Goal: Complete application form

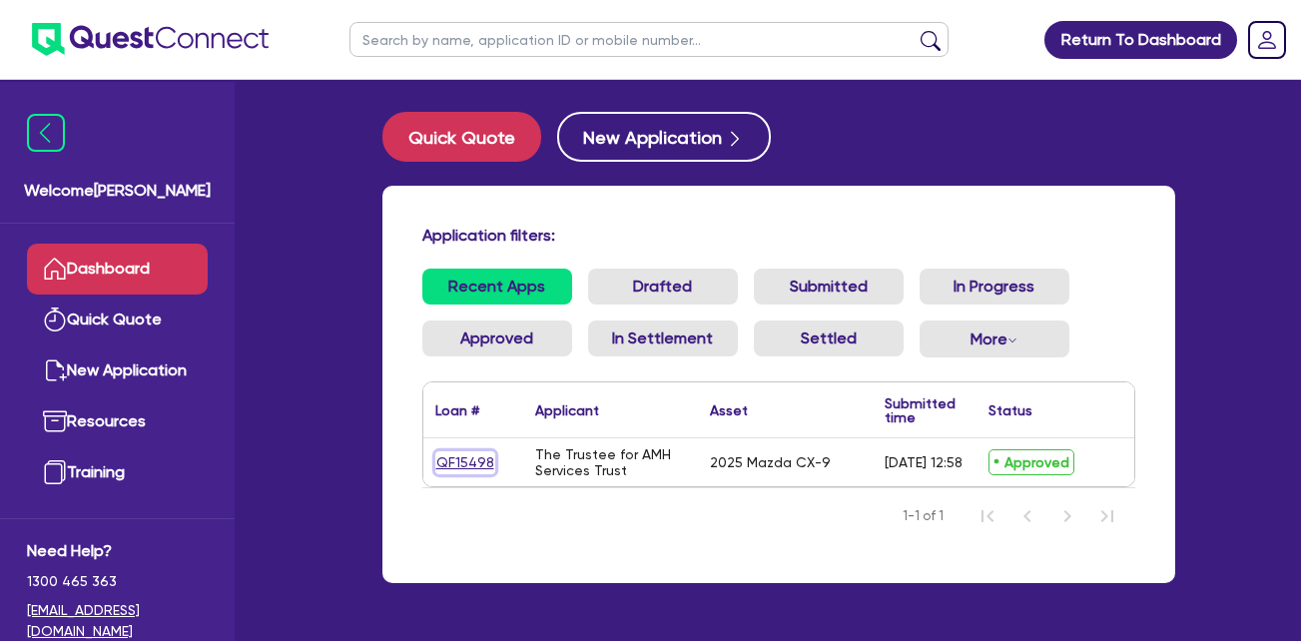
click at [469, 463] on link "QF15498" at bounding box center [465, 462] width 60 height 23
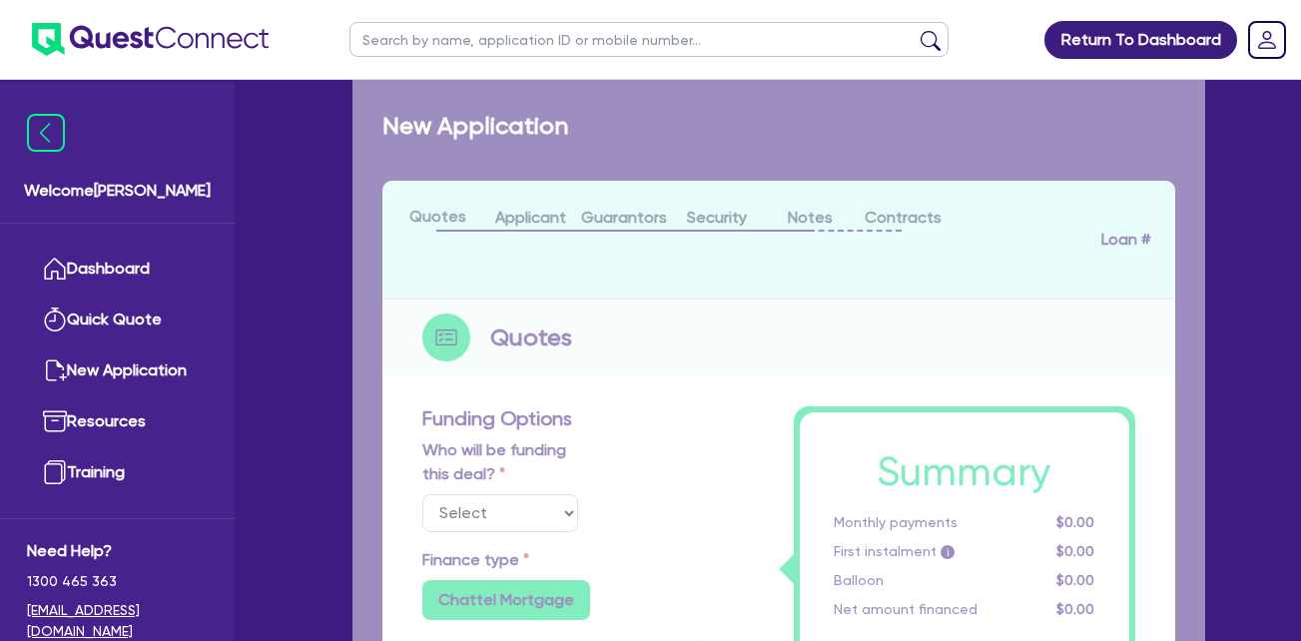
select select "Quest Finance - Own Book"
select select "CARS_AND_LIGHT_TRUCKS"
type input "2025"
radio input "false"
radio input "true"
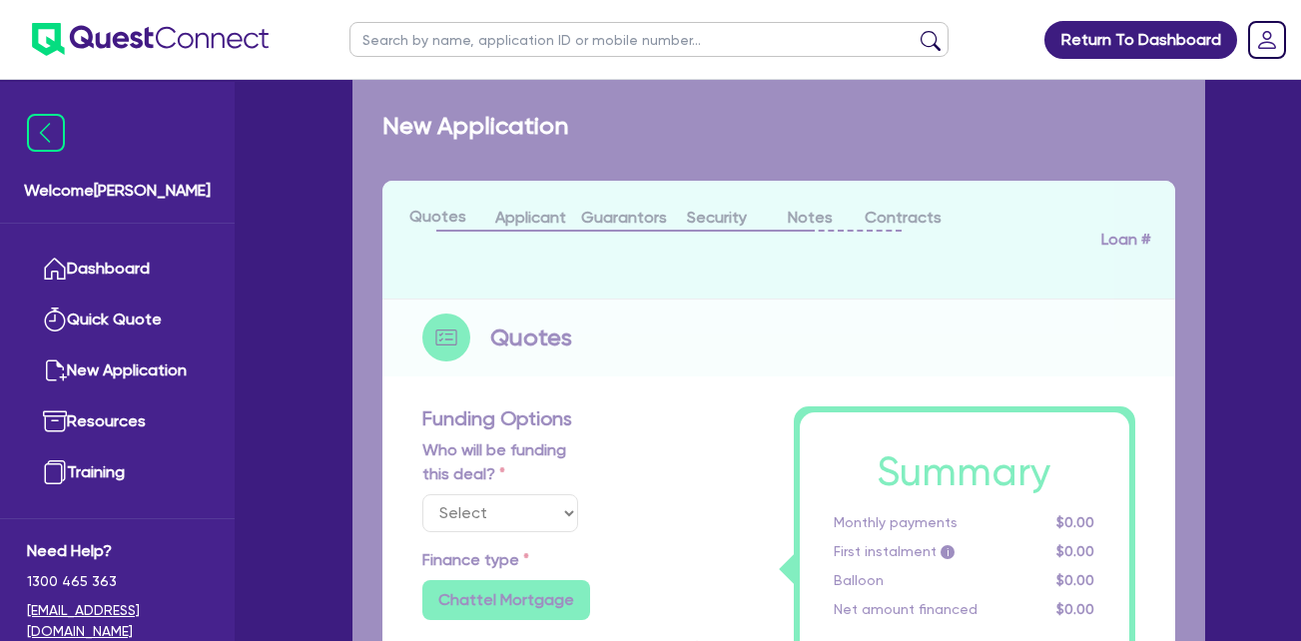
radio input "true"
type input "171,566.15"
type input "21,566.12"
type input "4"
type input "6,000"
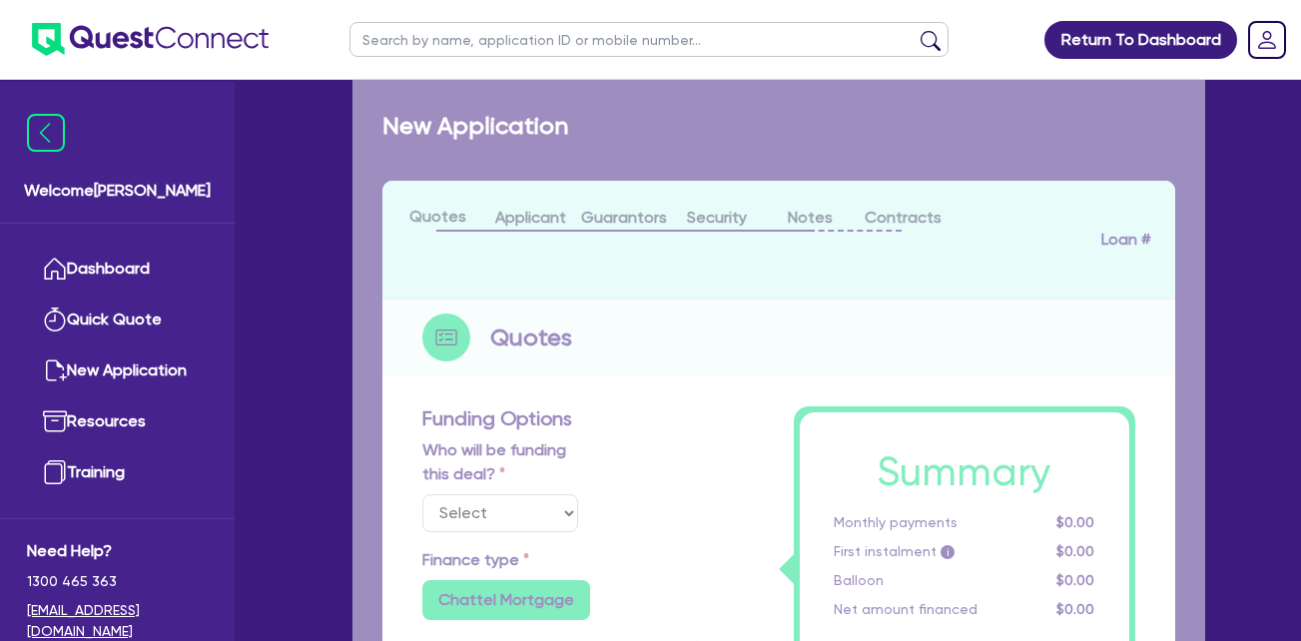
radio input "true"
type input "17.95"
select select "PASSENGER_VEHICLES"
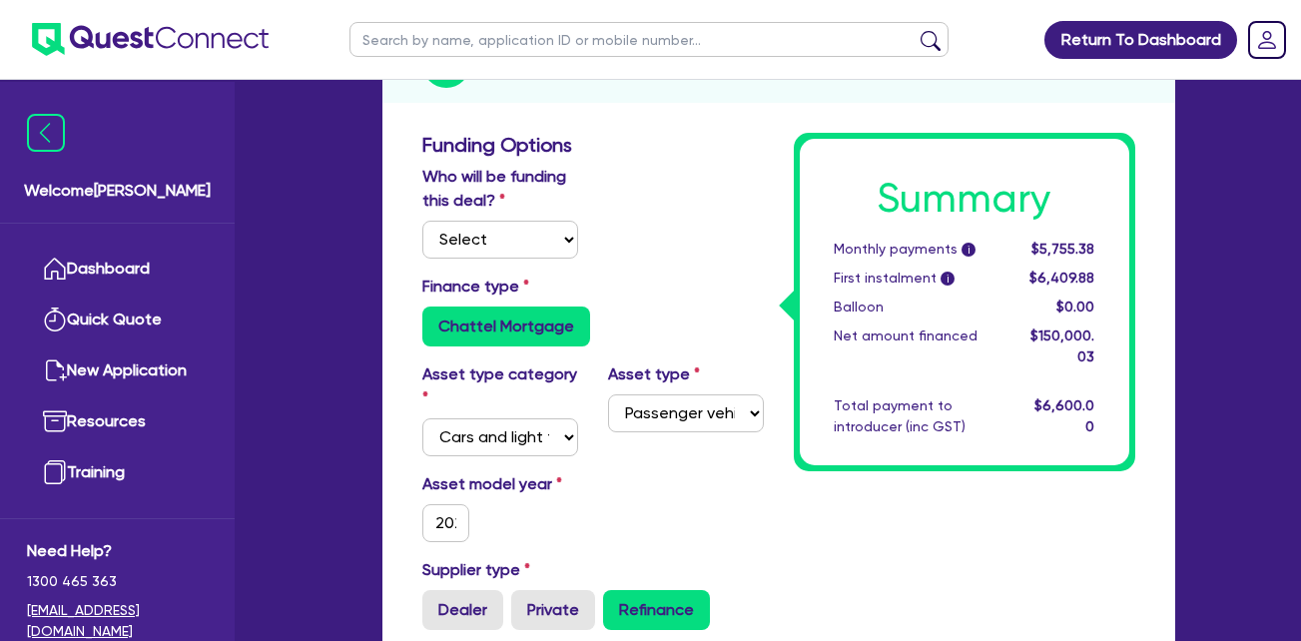
scroll to position [399, 0]
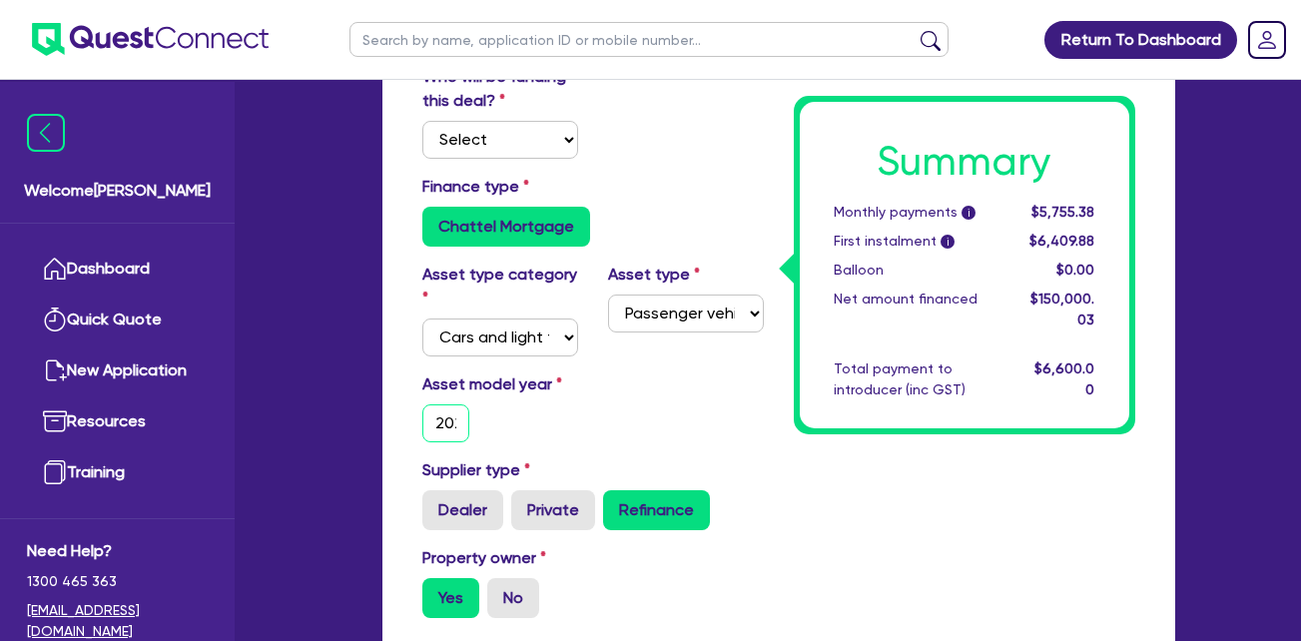
click at [453, 426] on input "2025" at bounding box center [446, 423] width 48 height 38
type input "171,566.15"
type input "21,566.12"
type input "6,000"
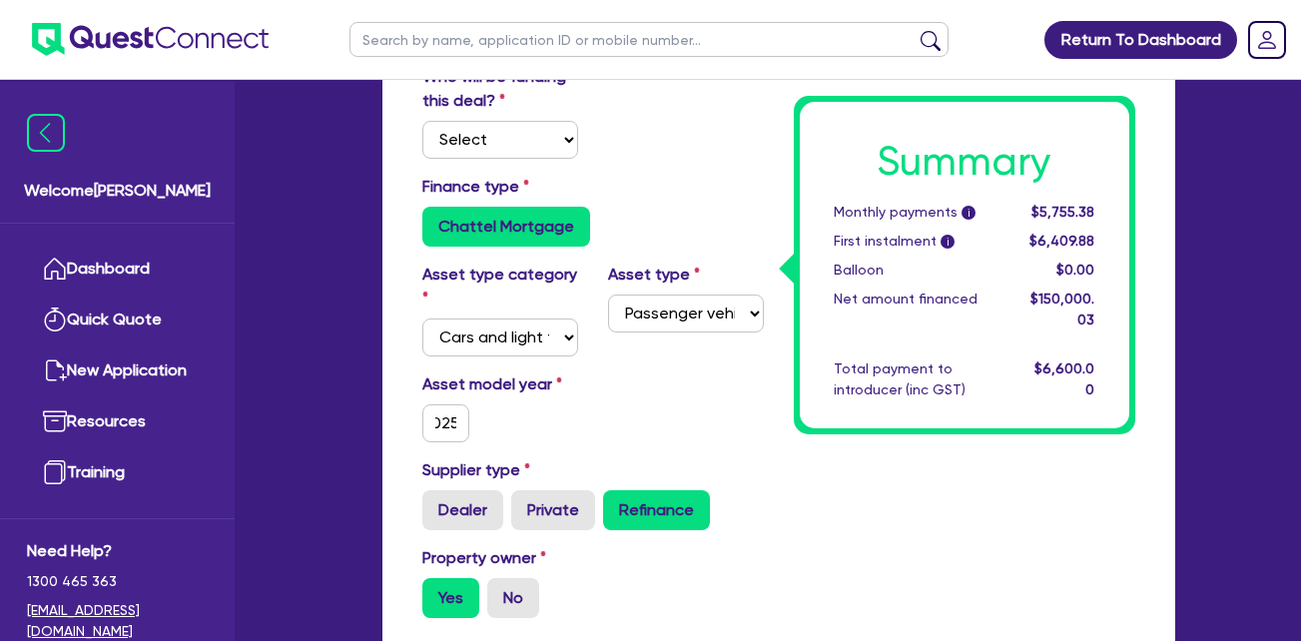
scroll to position [0, 0]
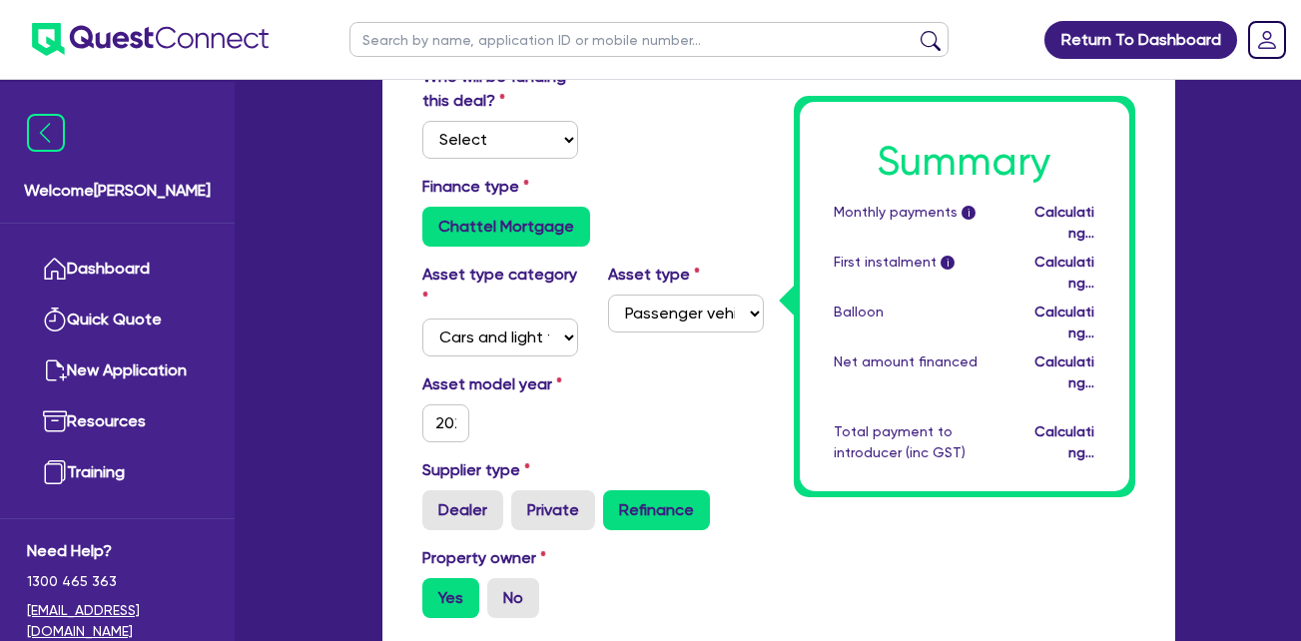
type input "171,566.15"
type input "21,566.12"
type input "6,000"
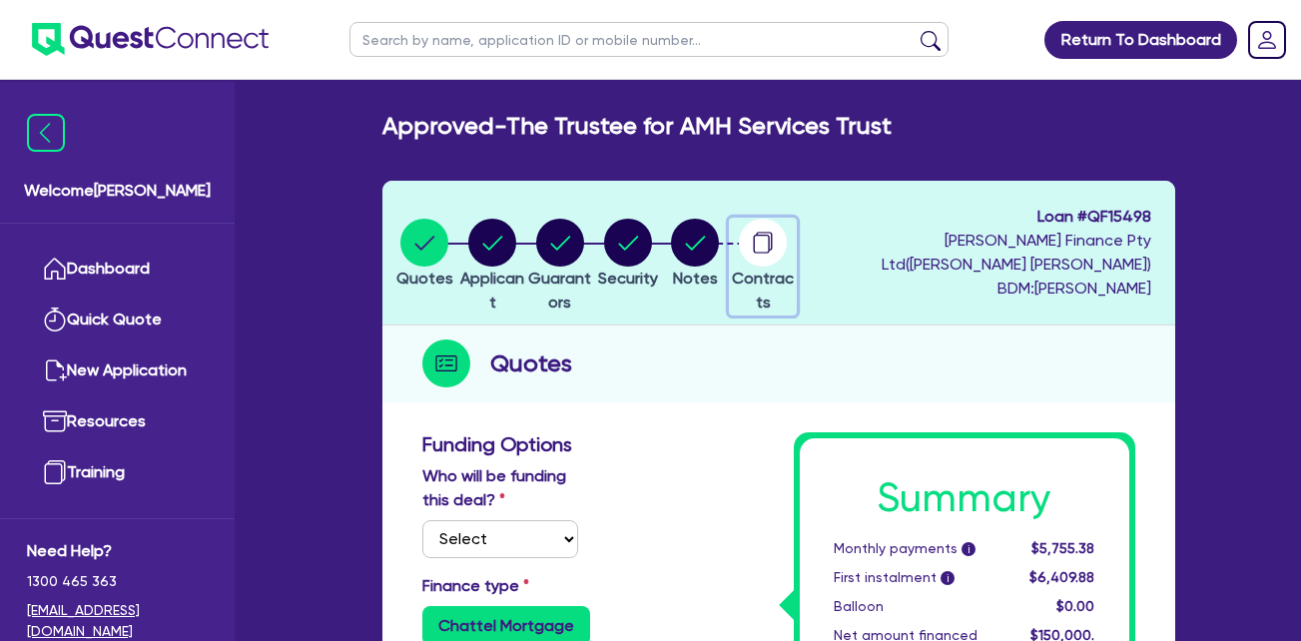
click at [787, 256] on circle "button" at bounding box center [763, 243] width 48 height 48
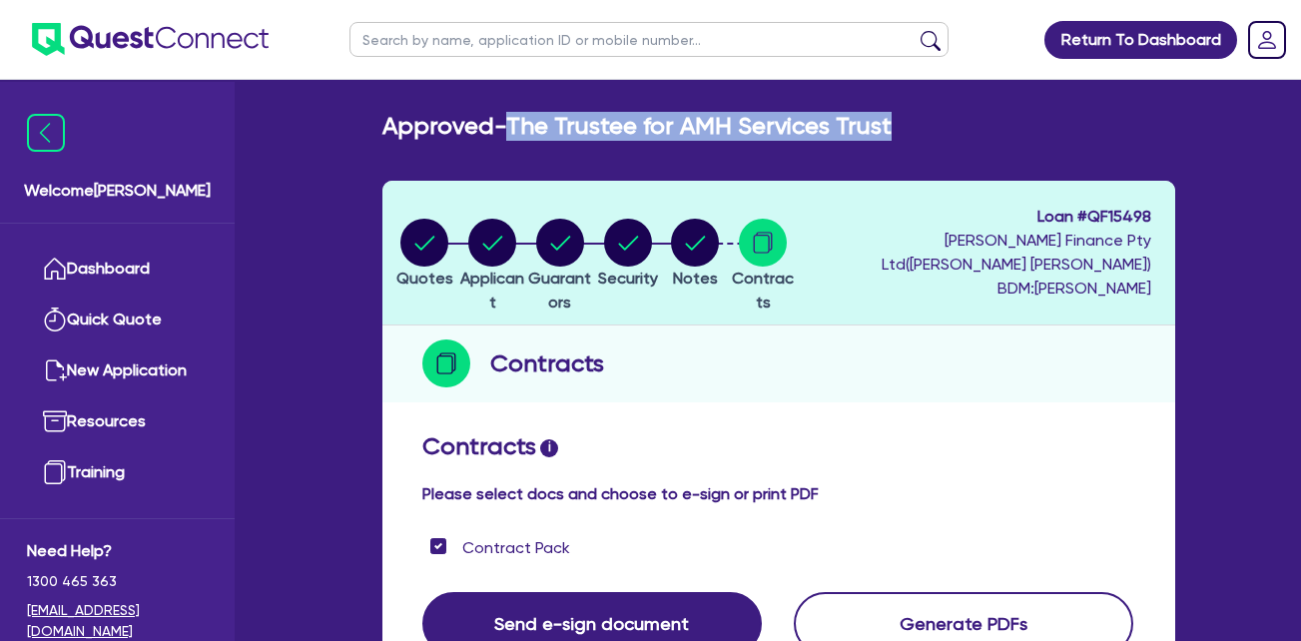
drag, startPoint x: 516, startPoint y: 127, endPoint x: 891, endPoint y: 140, distance: 374.8
click at [891, 140] on div "Approved - The Trustee for AMH Services Trust" at bounding box center [779, 126] width 823 height 29
copy h2 "The Trustee for AMH Services Trust"
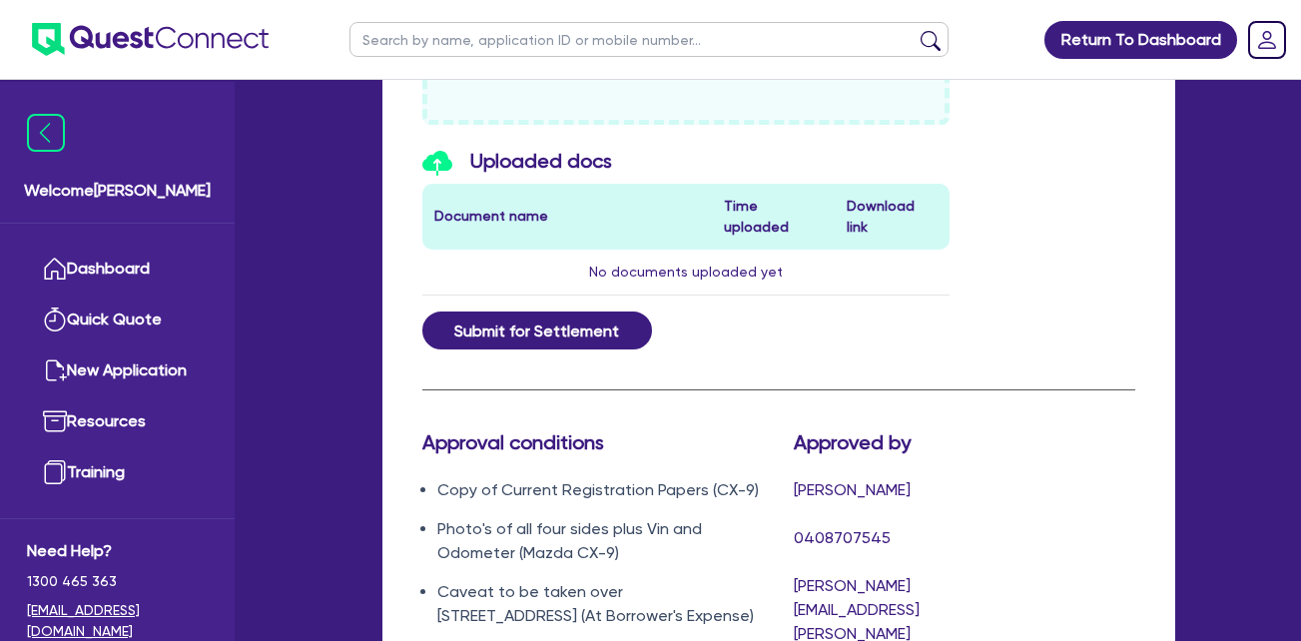
scroll to position [1099, 0]
